Goal: Task Accomplishment & Management: Manage account settings

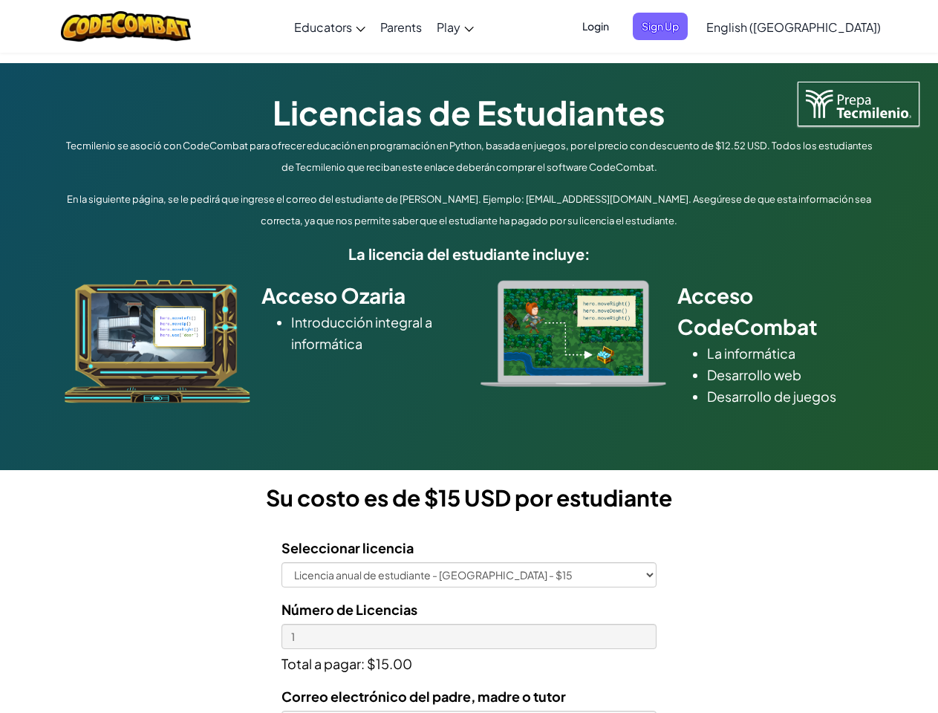
click at [470, 357] on div at bounding box center [574, 333] width 208 height 107
click at [618, 26] on span "Login" at bounding box center [596, 26] width 45 height 27
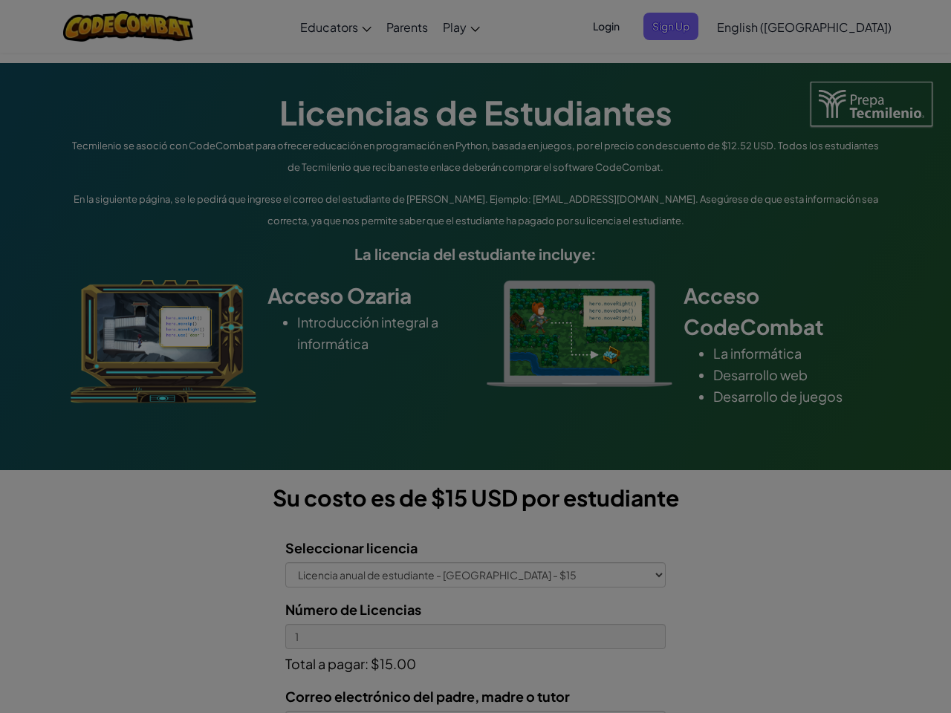
click at [0, 0] on input "Email or Username :" at bounding box center [0, 0] width 0 height 0
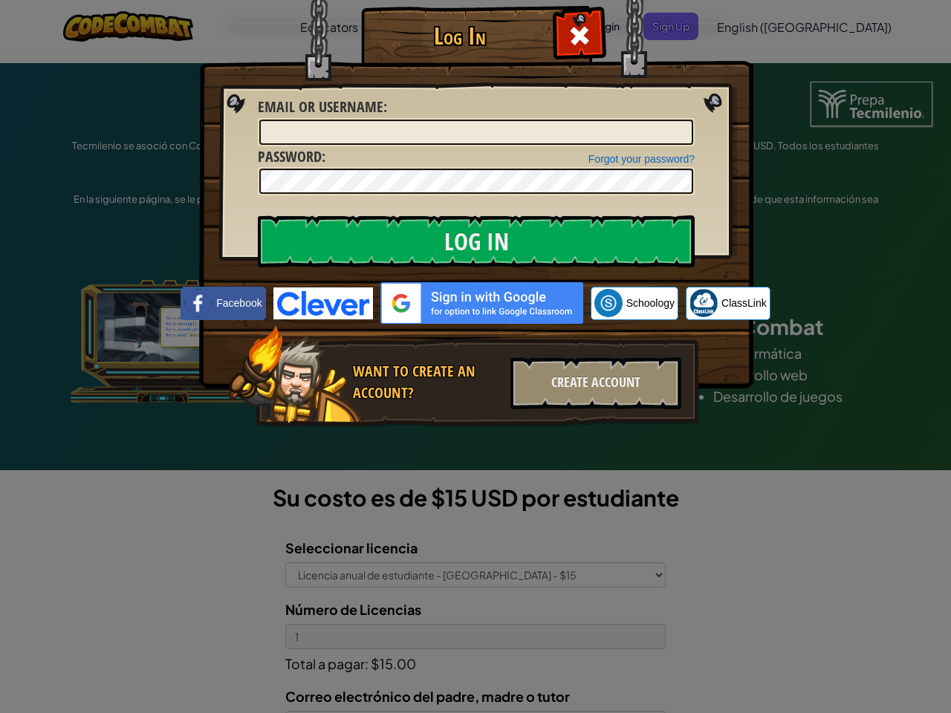
click at [751, 26] on div "Log In Unknown Error Email or Username : Forgot your password? Password : Log I…" at bounding box center [475, 356] width 951 height 713
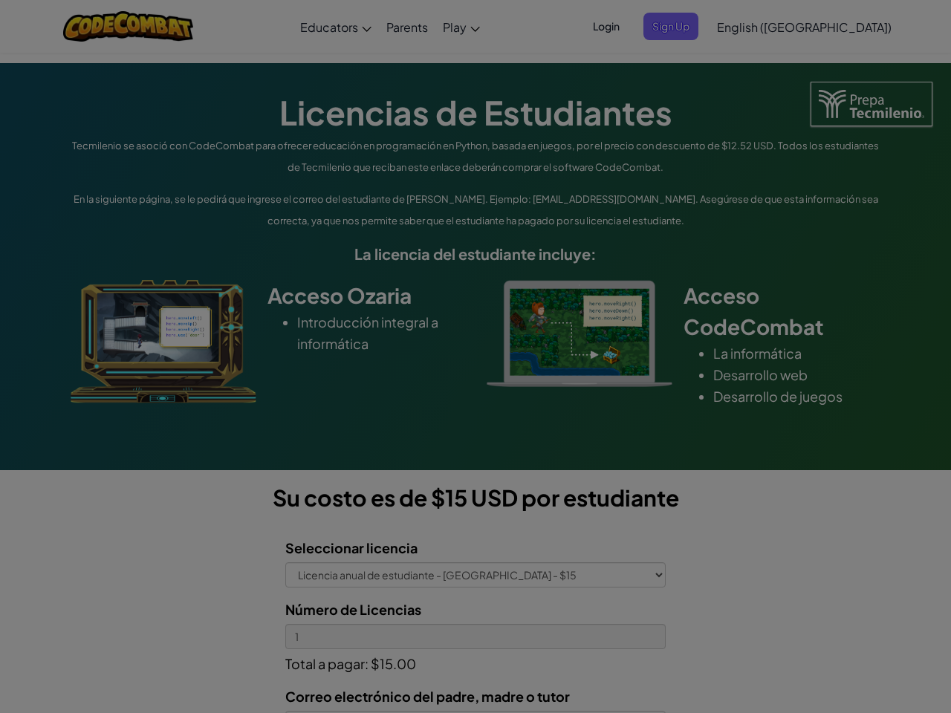
click at [831, 27] on div at bounding box center [475, 356] width 951 height 713
